Goal: Download file/media

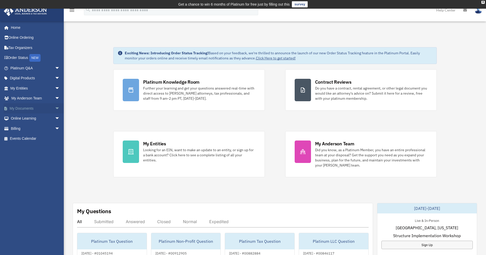
click at [55, 106] on span "arrow_drop_down" at bounding box center [60, 108] width 10 height 10
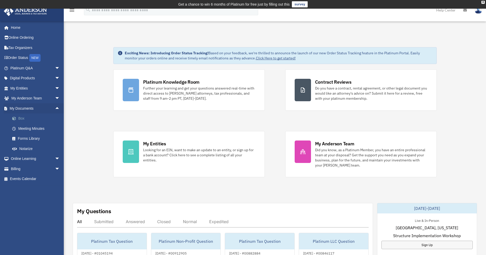
click at [19, 117] on link "Box" at bounding box center [37, 118] width 60 height 10
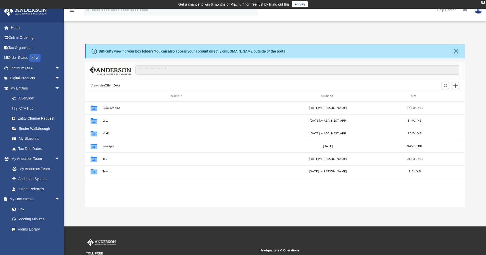
scroll to position [112, 376]
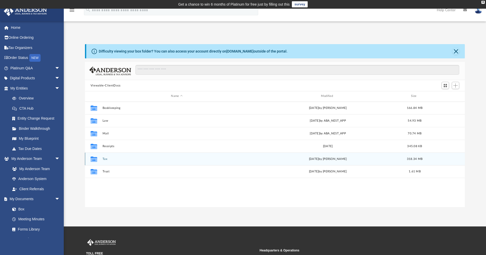
click at [102, 158] on button "Tax" at bounding box center [176, 158] width 149 height 3
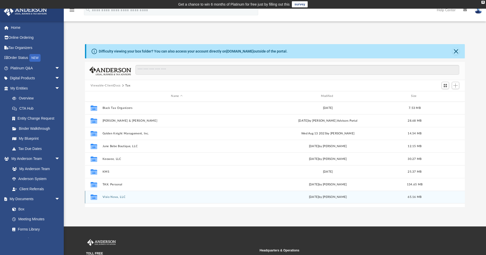
click at [116, 198] on button "Visio Nova, LLC" at bounding box center [176, 196] width 149 height 3
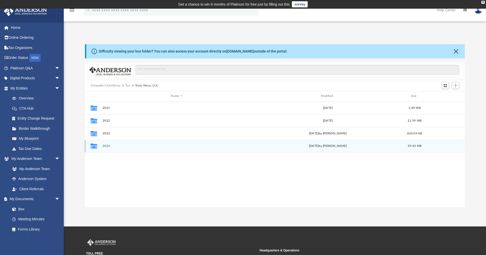
click at [106, 146] on button "2024" at bounding box center [176, 145] width 149 height 3
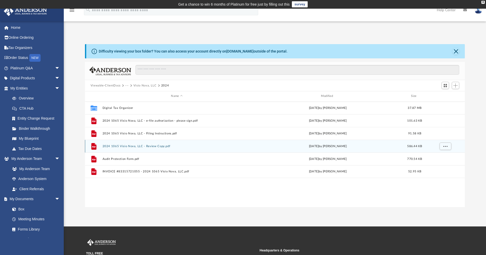
click at [153, 147] on button "2024 1065 Visio Nova, LLC - Review Copy.pdf" at bounding box center [176, 146] width 149 height 3
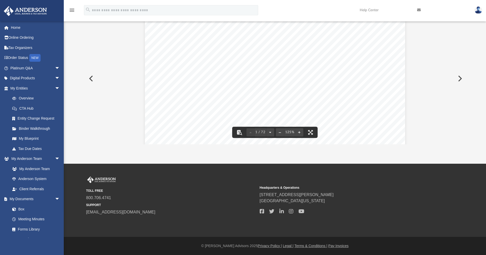
scroll to position [0, 0]
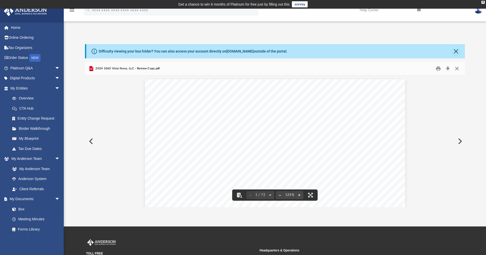
click at [457, 69] on button "Close" at bounding box center [456, 69] width 9 height 8
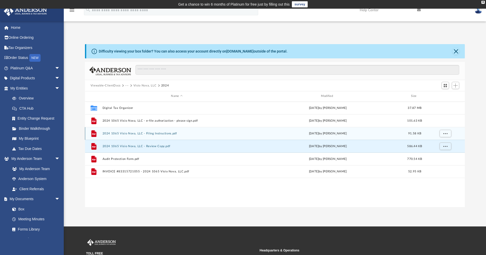
click at [128, 132] on button "2024 1065 Visio Nova, LLC - Filing Instructions.pdf" at bounding box center [176, 133] width 149 height 3
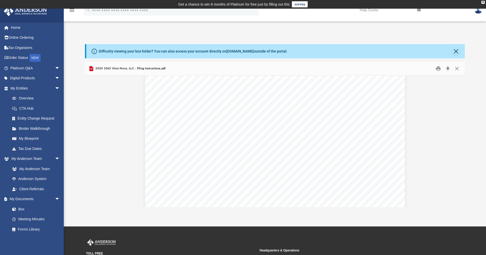
scroll to position [113, 0]
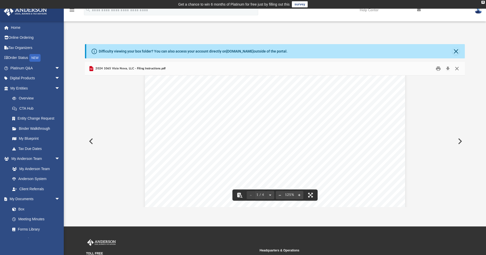
click at [458, 69] on button "Close" at bounding box center [456, 69] width 9 height 8
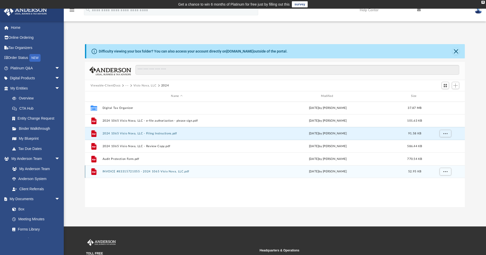
click at [131, 172] on button "INVOICE #83315721055 - 2024 1065 Visio Nova, LLC.pdf" at bounding box center [176, 171] width 149 height 3
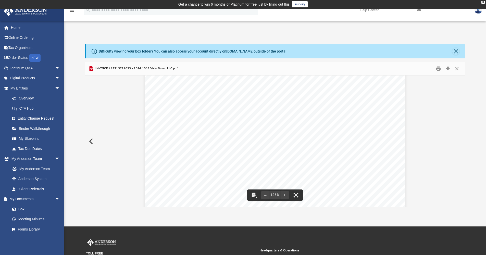
scroll to position [0, 0]
click at [457, 67] on button "Close" at bounding box center [456, 69] width 9 height 8
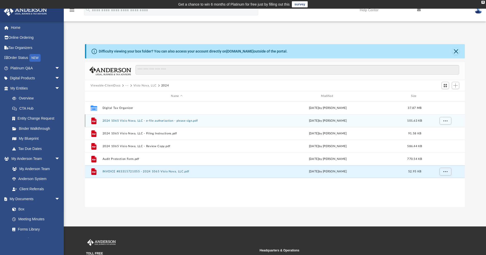
click at [153, 121] on button "2024 1065 Visio Nova, LLC - e-file authorization - please sign.pdf" at bounding box center [176, 120] width 149 height 3
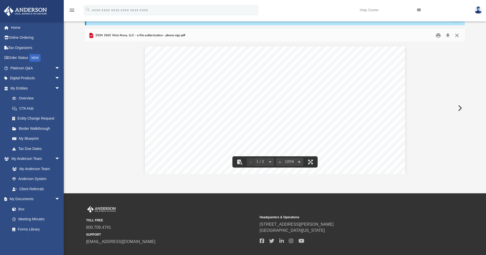
click at [458, 35] on button "Close" at bounding box center [456, 36] width 9 height 8
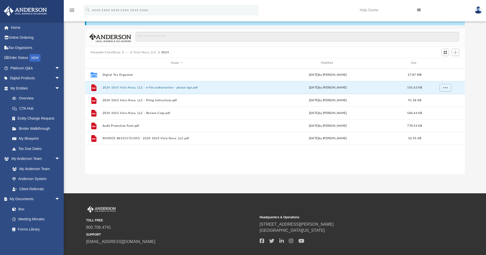
click at [150, 53] on button "Visio Nova, LLC" at bounding box center [144, 52] width 23 height 5
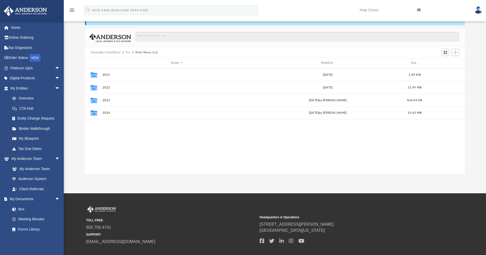
click at [127, 53] on button "Tax" at bounding box center [127, 52] width 5 height 5
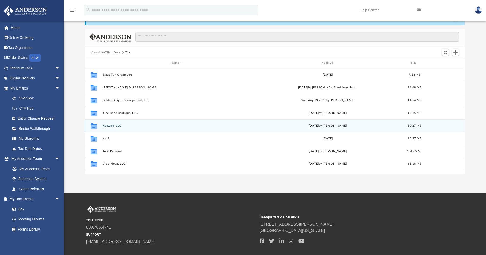
click at [112, 128] on div "Collaborated Folder Keowee, LLC [DATE] by [PERSON_NAME] 30.27 MB" at bounding box center [275, 125] width 380 height 13
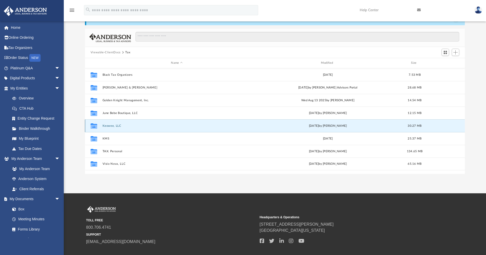
click at [112, 127] on button "Keowee, LLC" at bounding box center [176, 125] width 149 height 3
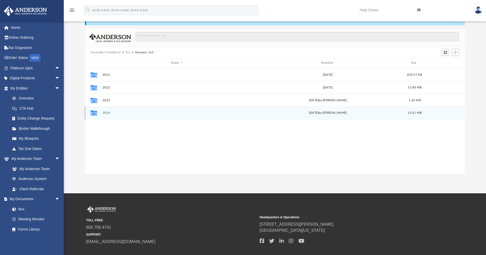
click at [107, 115] on button "2024" at bounding box center [176, 112] width 149 height 3
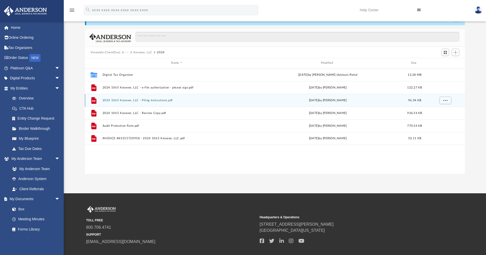
click at [143, 102] on button "2024 1065 Keowee, LLC - Filing Instructions.pdf" at bounding box center [176, 100] width 149 height 3
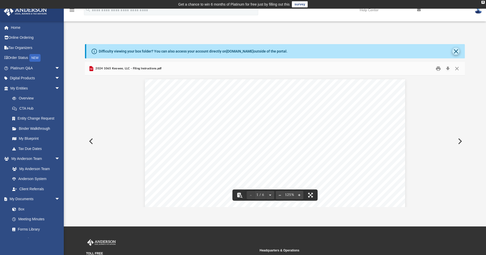
click at [454, 51] on button "Close" at bounding box center [455, 51] width 7 height 7
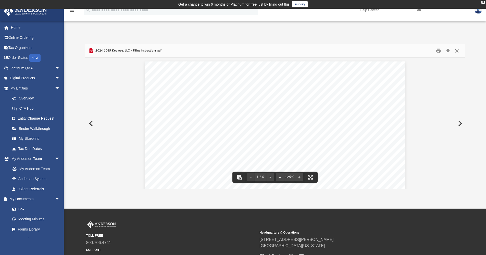
click at [456, 52] on button "Close" at bounding box center [456, 51] width 9 height 8
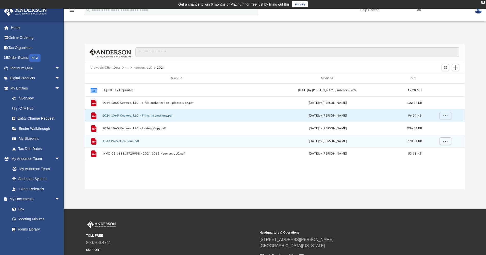
click at [127, 142] on button "Audit Protection Form.pdf" at bounding box center [176, 141] width 149 height 3
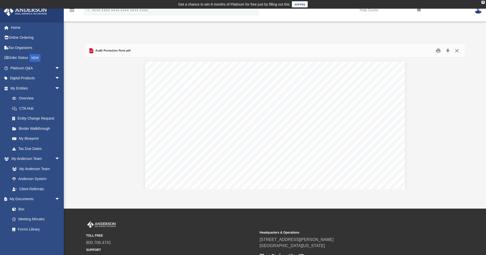
click at [458, 50] on button "Close" at bounding box center [456, 51] width 9 height 8
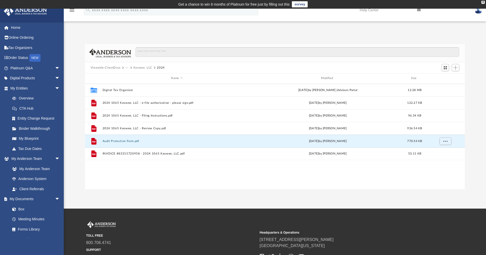
click at [137, 68] on button "Keowee, LLC" at bounding box center [142, 68] width 19 height 5
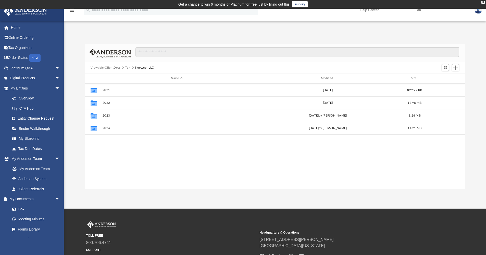
click at [126, 69] on button "Tax" at bounding box center [127, 68] width 5 height 5
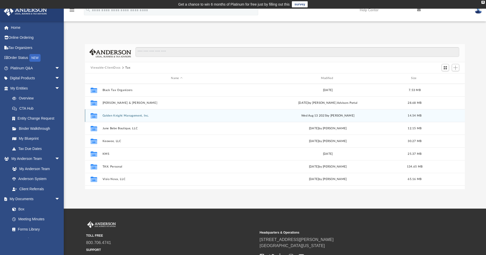
click at [119, 116] on button "Golden Knight Management, Inc." at bounding box center [176, 115] width 149 height 3
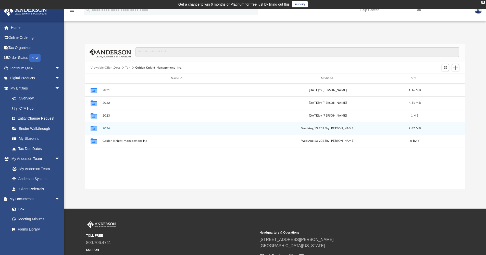
click at [106, 128] on button "2024" at bounding box center [176, 128] width 149 height 3
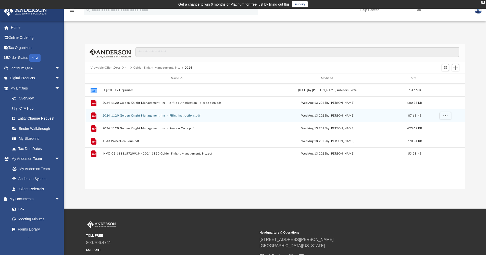
click at [159, 117] on button "2024 1120 Golden Knight Management, Inc. - Filing Instructions.pdf" at bounding box center [176, 115] width 149 height 3
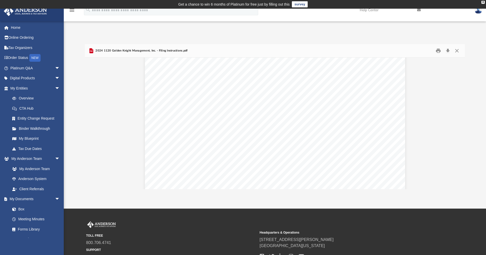
scroll to position [1, 0]
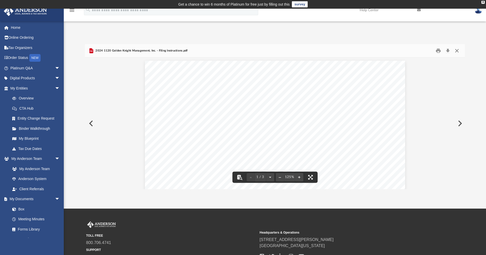
click at [458, 50] on button "Close" at bounding box center [456, 51] width 9 height 8
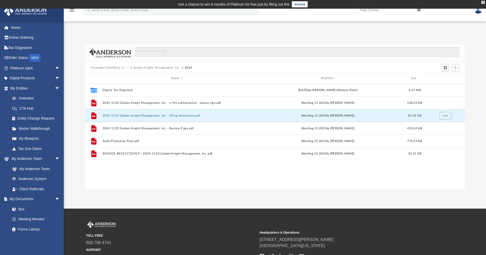
click at [142, 182] on div "Collaborated Folder Digital Tax Organizer [DATE] by [PERSON_NAME] Advisors Port…" at bounding box center [275, 137] width 380 height 106
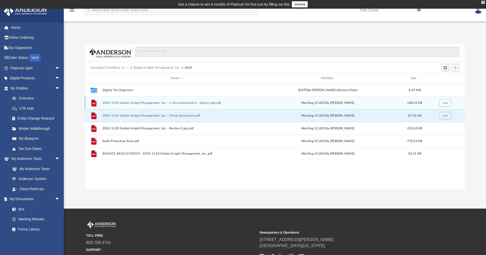
click at [155, 103] on button "2024 1120 Golden Knight Management, Inc. - e-file authorization - please sign.p…" at bounding box center [176, 102] width 149 height 3
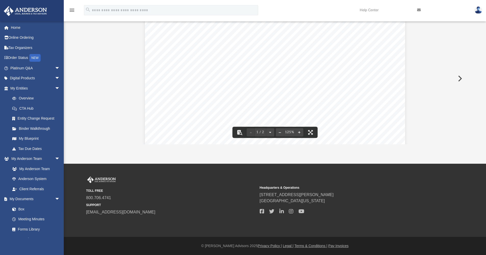
scroll to position [0, 0]
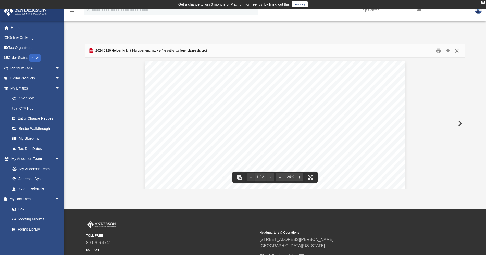
click at [458, 50] on button "Close" at bounding box center [456, 51] width 9 height 8
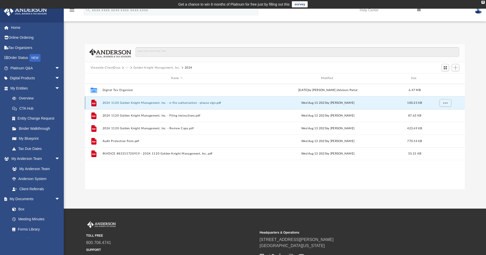
click at [137, 105] on div "File 2024 1120 Golden Knight Management, Inc. - e-file authorization - please s…" at bounding box center [275, 102] width 380 height 13
click at [137, 104] on button "2024 1120 Golden Knight Management, Inc. - e-file authorization - please sign.p…" at bounding box center [176, 102] width 149 height 3
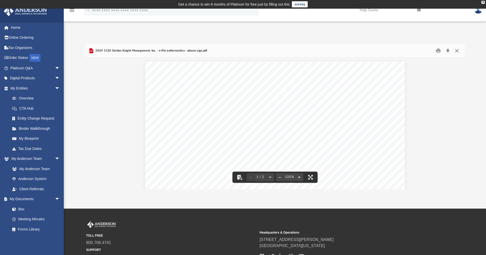
click at [458, 51] on button "Close" at bounding box center [456, 51] width 9 height 8
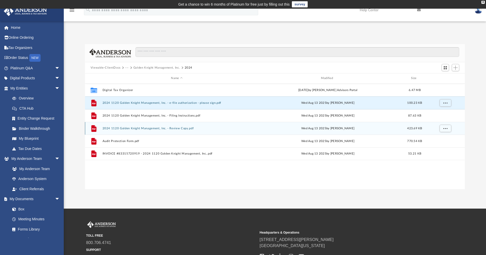
click at [166, 129] on button "2024 1120 Golden Knight Management, Inc. - Review Copy.pdf" at bounding box center [176, 128] width 149 height 3
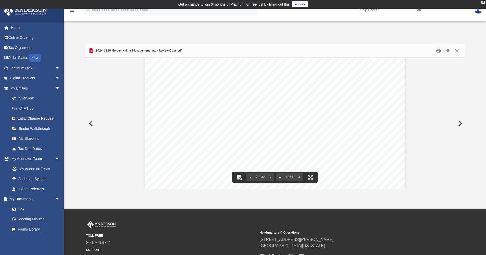
scroll to position [2947, 0]
click at [459, 52] on button "Close" at bounding box center [456, 51] width 9 height 8
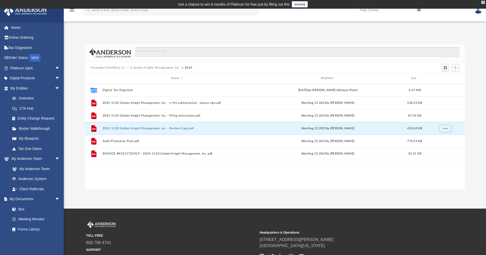
click at [146, 67] on button "Golden Knight Management, Inc." at bounding box center [156, 68] width 47 height 5
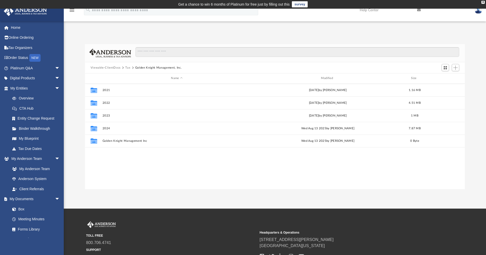
click at [128, 68] on button "Tax" at bounding box center [127, 68] width 5 height 5
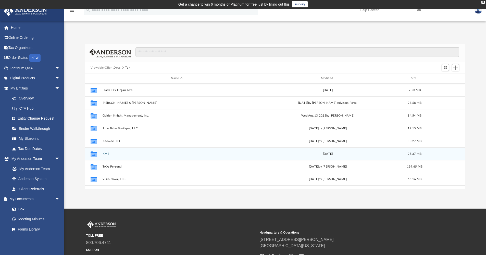
drag, startPoint x: 116, startPoint y: 202, endPoint x: 121, endPoint y: 153, distance: 48.7
click at [116, 202] on div "App [EMAIL_ADDRESS][DOMAIN_NAME] Sign Out [EMAIL_ADDRESS][DOMAIN_NAME] Home Onl…" at bounding box center [243, 109] width 486 height 200
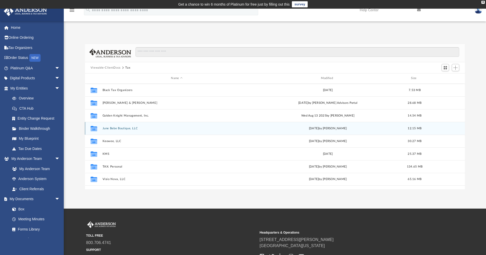
click at [119, 128] on button "June Bebe Boutique, LLC" at bounding box center [176, 128] width 149 height 3
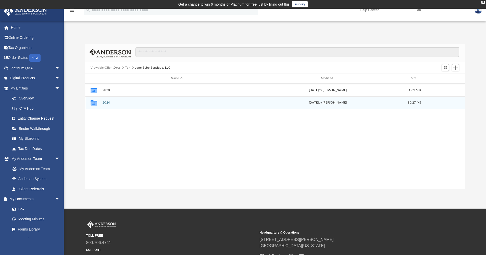
click at [105, 102] on button "2024" at bounding box center [176, 102] width 149 height 3
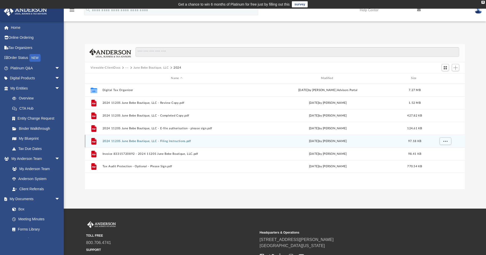
click at [167, 141] on button "2024 1120S June Bebe Boutique, LLC - Filing Instructions.pdf" at bounding box center [176, 141] width 149 height 3
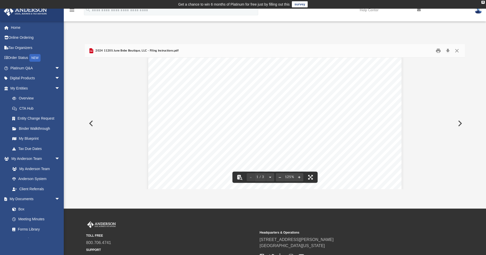
scroll to position [96, 0]
click at [458, 51] on button "Close" at bounding box center [456, 51] width 9 height 8
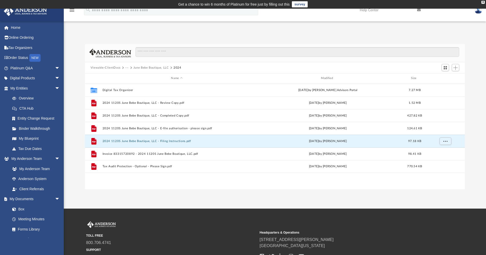
click at [478, 13] on img at bounding box center [478, 9] width 8 height 7
click at [388, 45] on link "Logout" at bounding box center [401, 44] width 51 height 10
